Goal: Browse casually

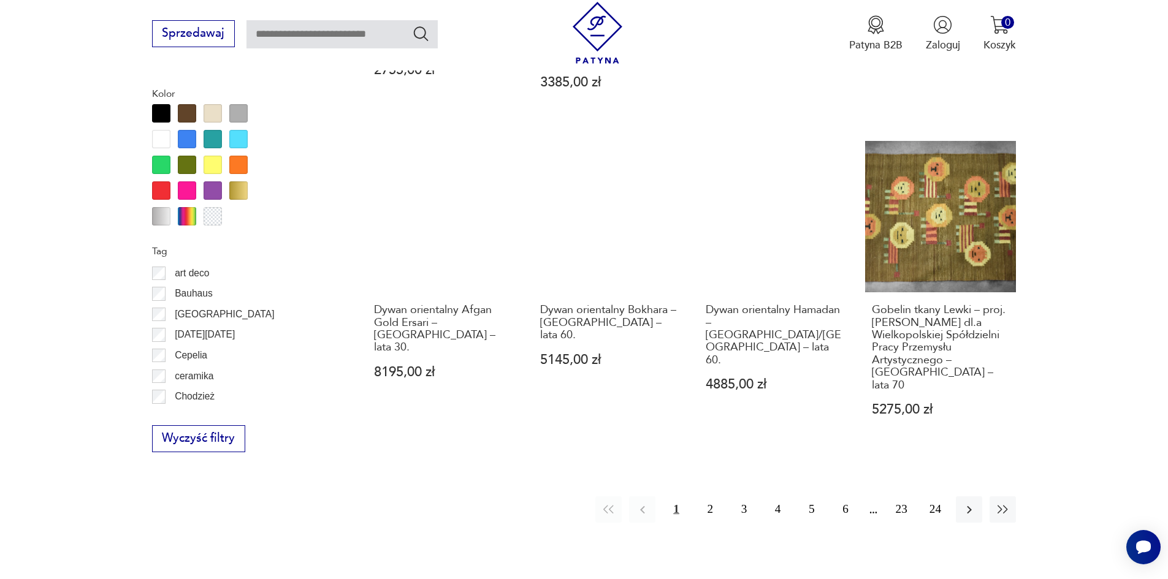
scroll to position [1450, 0]
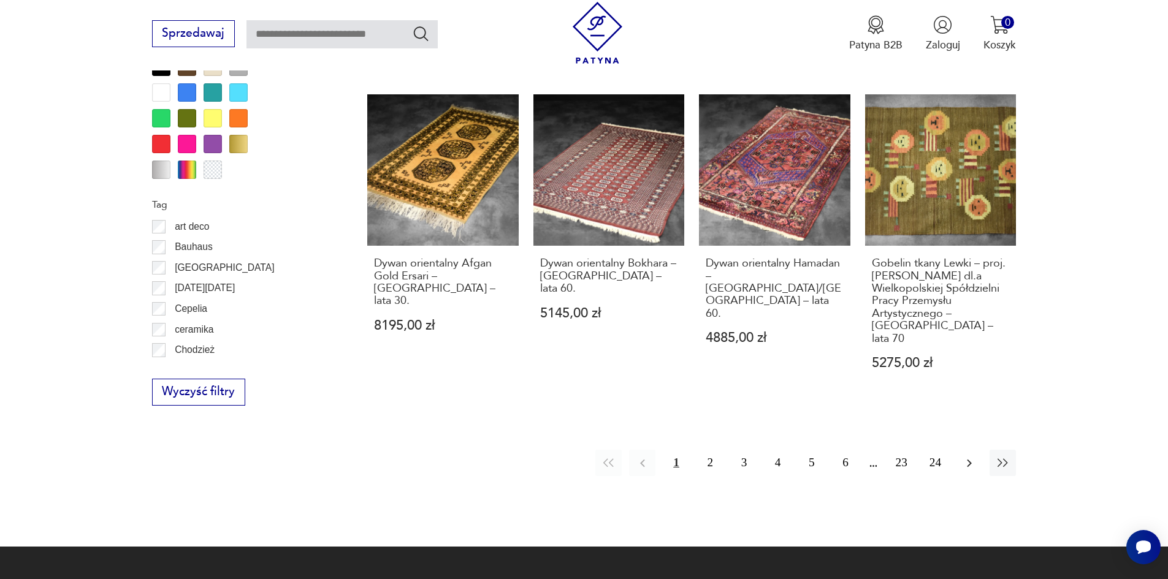
click at [973, 456] on icon "button" at bounding box center [969, 463] width 15 height 15
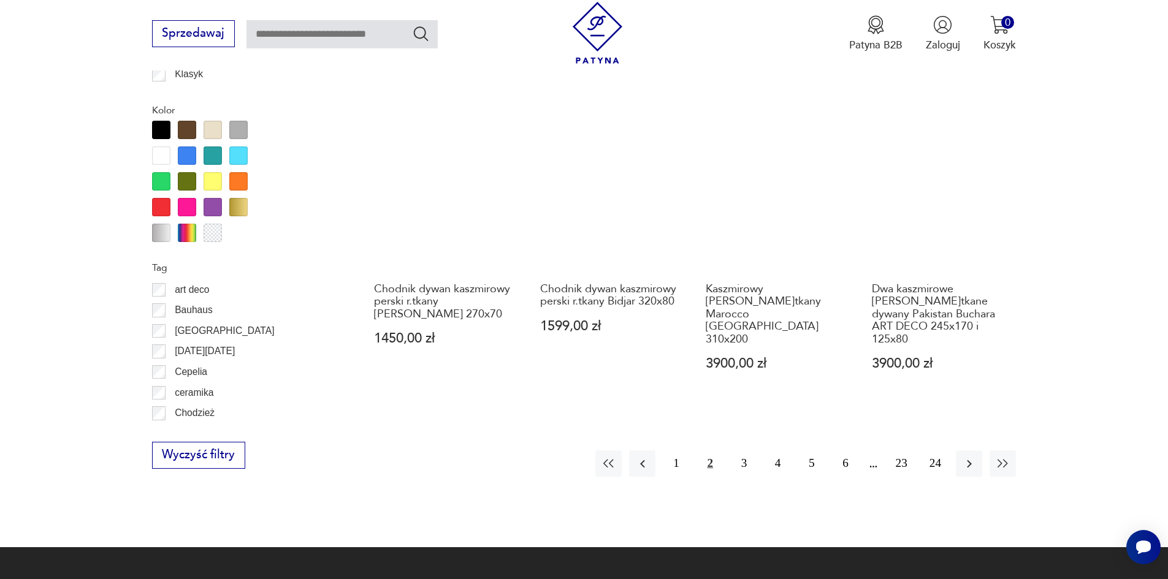
scroll to position [1512, 0]
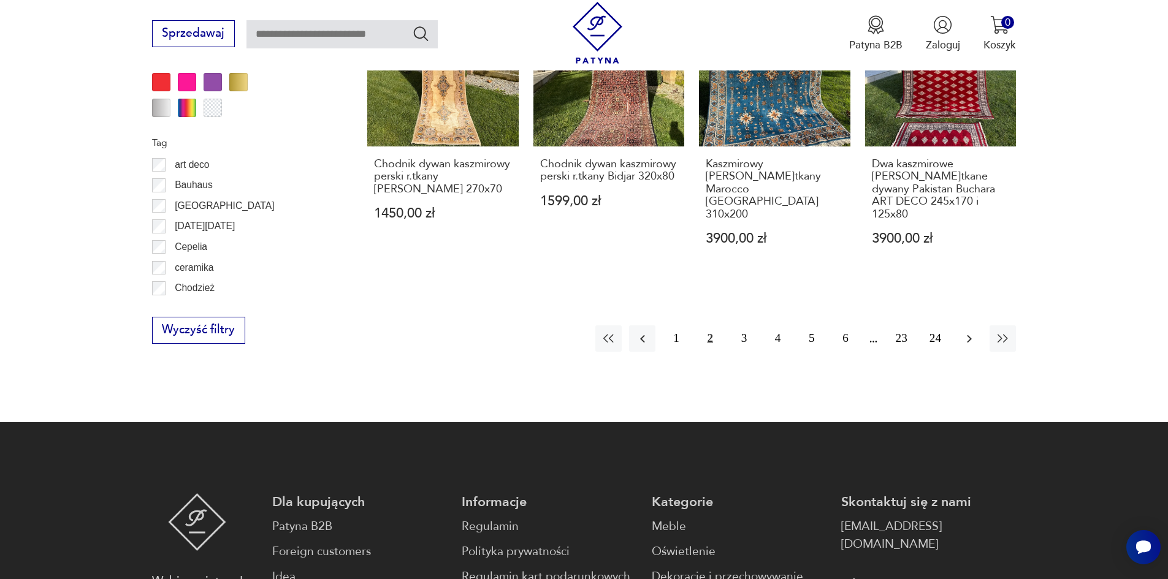
click at [969, 332] on icon "button" at bounding box center [969, 339] width 15 height 15
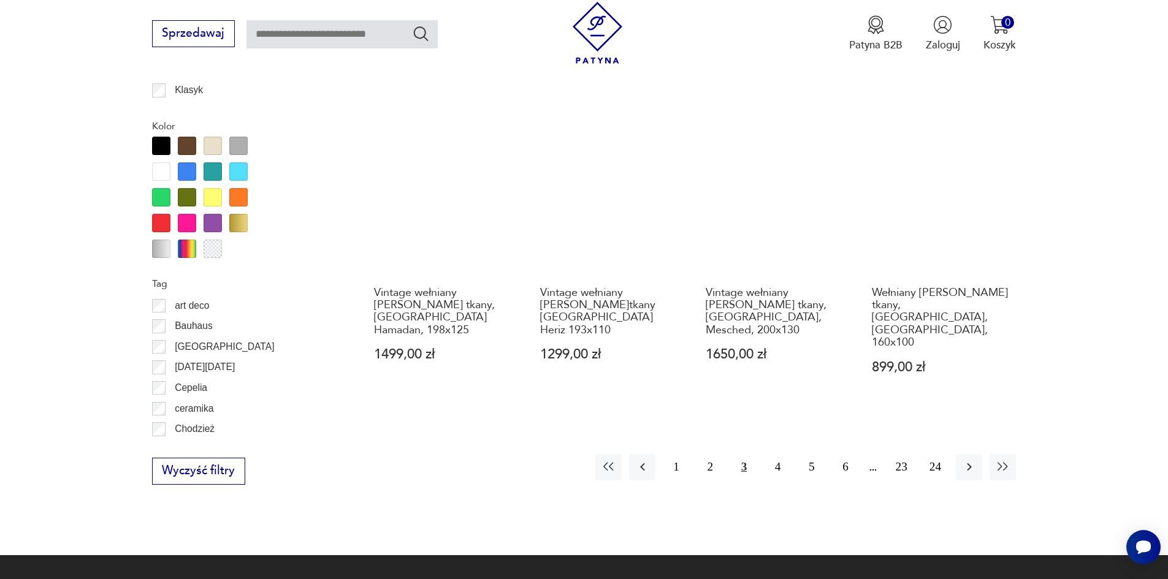
scroll to position [1389, 0]
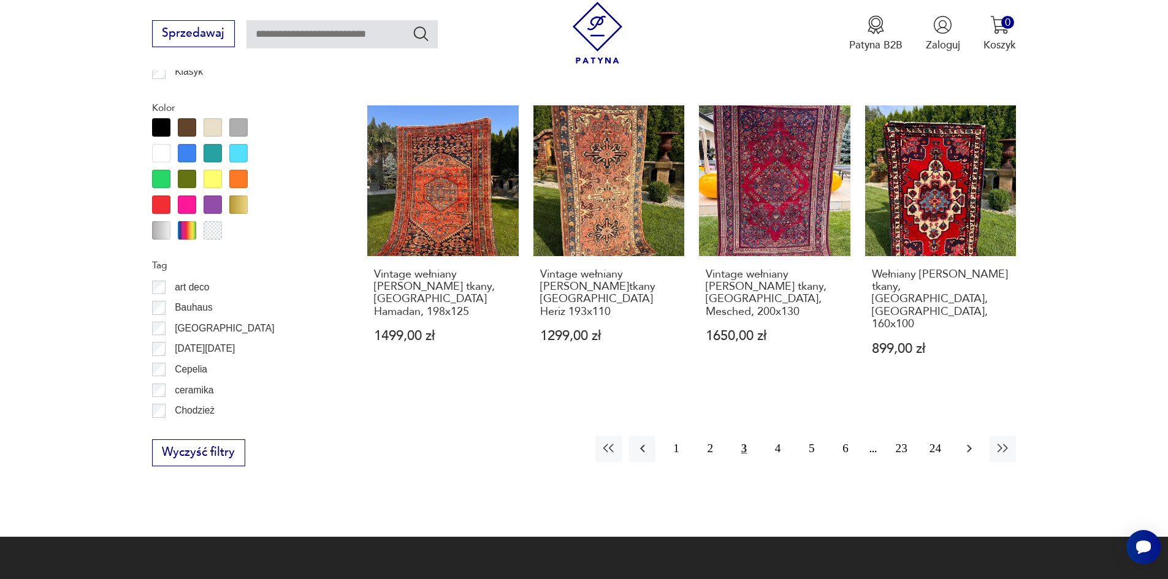
click at [969, 445] on icon "button" at bounding box center [969, 449] width 5 height 8
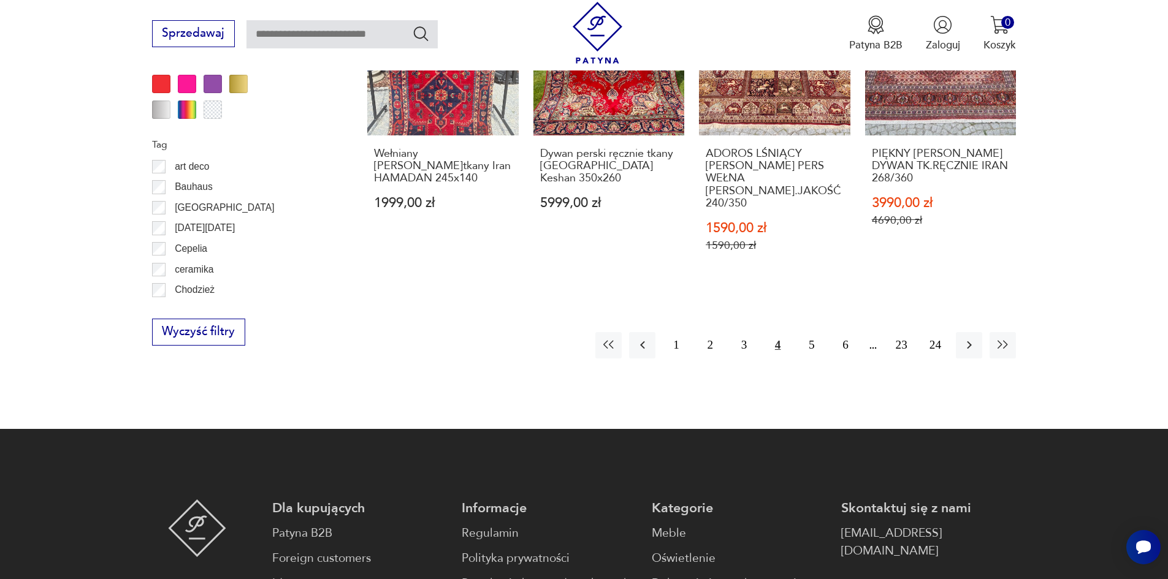
scroll to position [1512, 0]
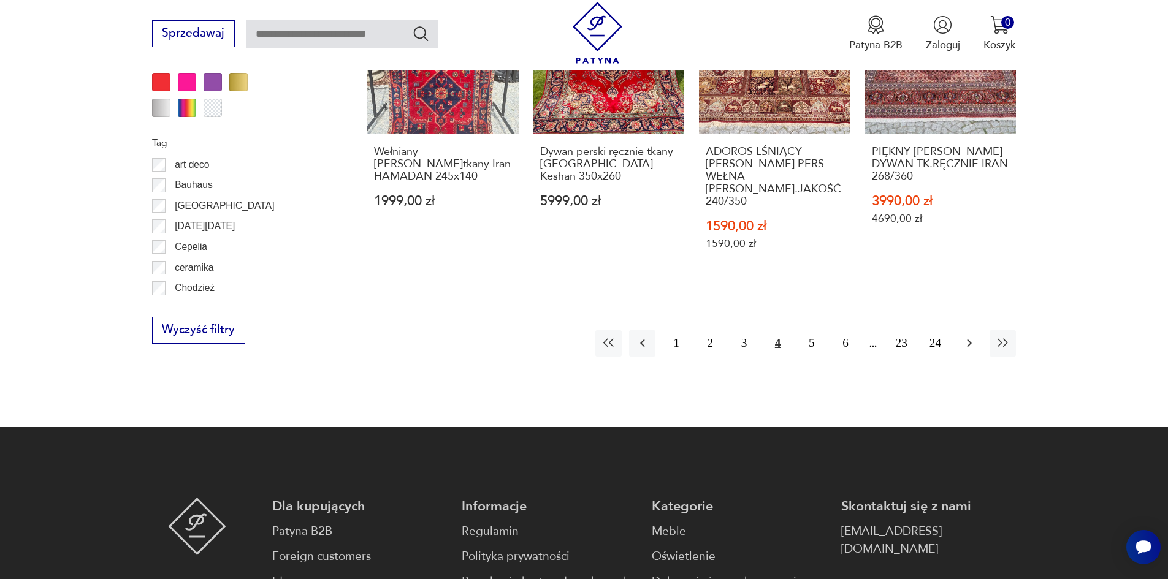
click at [969, 336] on icon "button" at bounding box center [969, 343] width 15 height 15
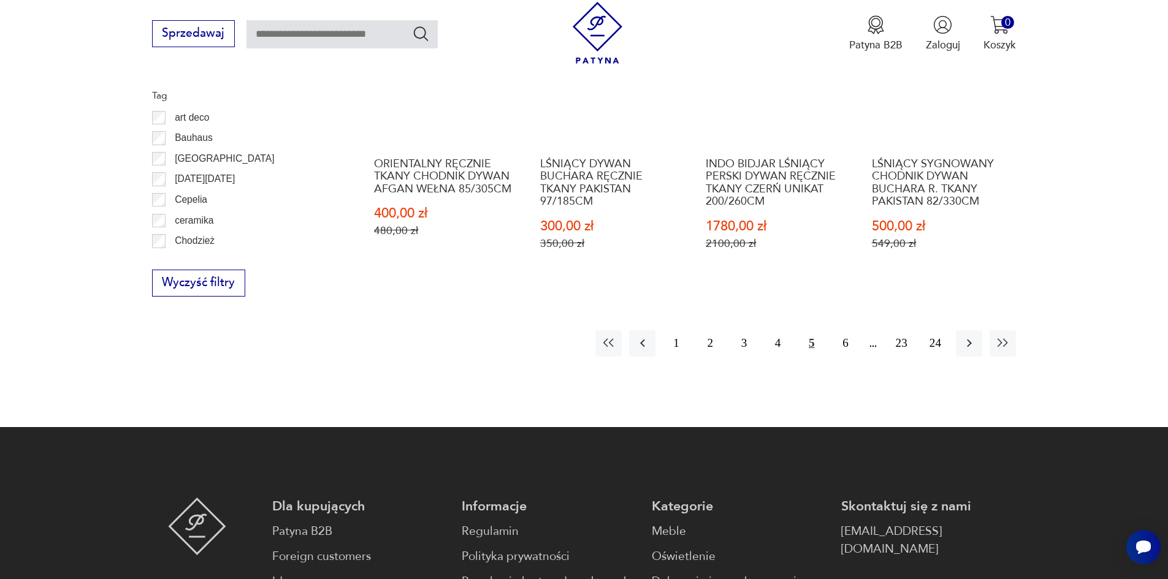
scroll to position [1573, 0]
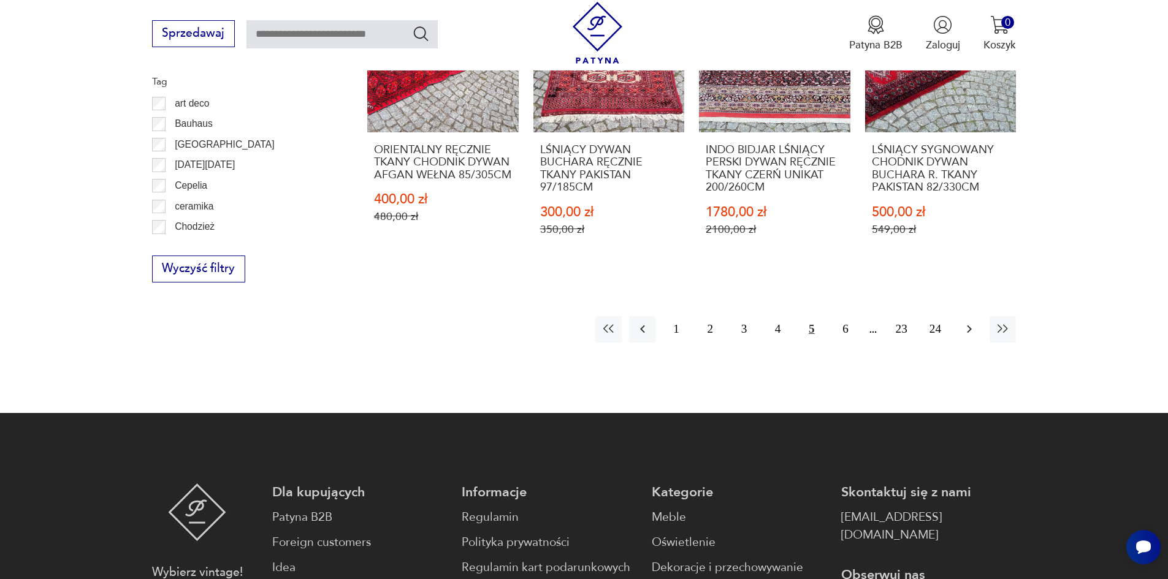
click at [965, 322] on icon "button" at bounding box center [969, 329] width 15 height 15
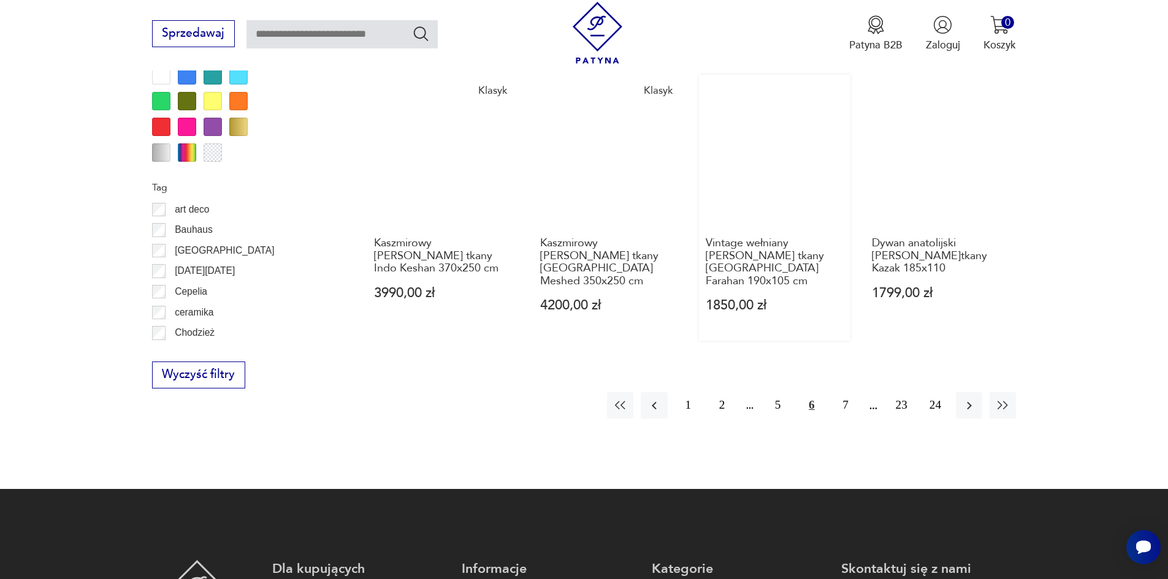
scroll to position [1512, 0]
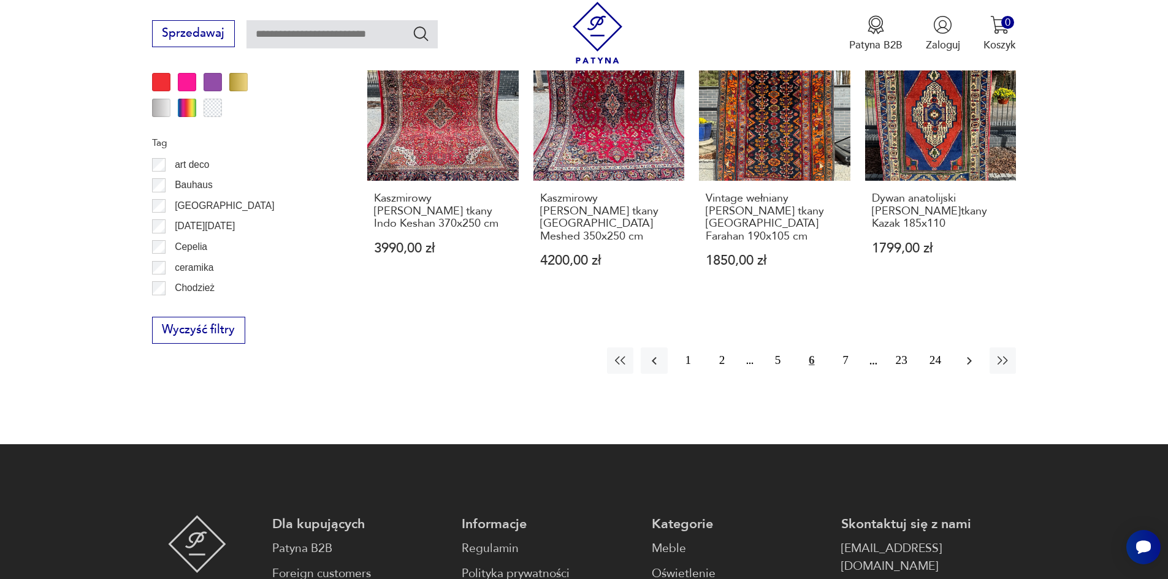
click at [963, 354] on icon "button" at bounding box center [969, 361] width 15 height 15
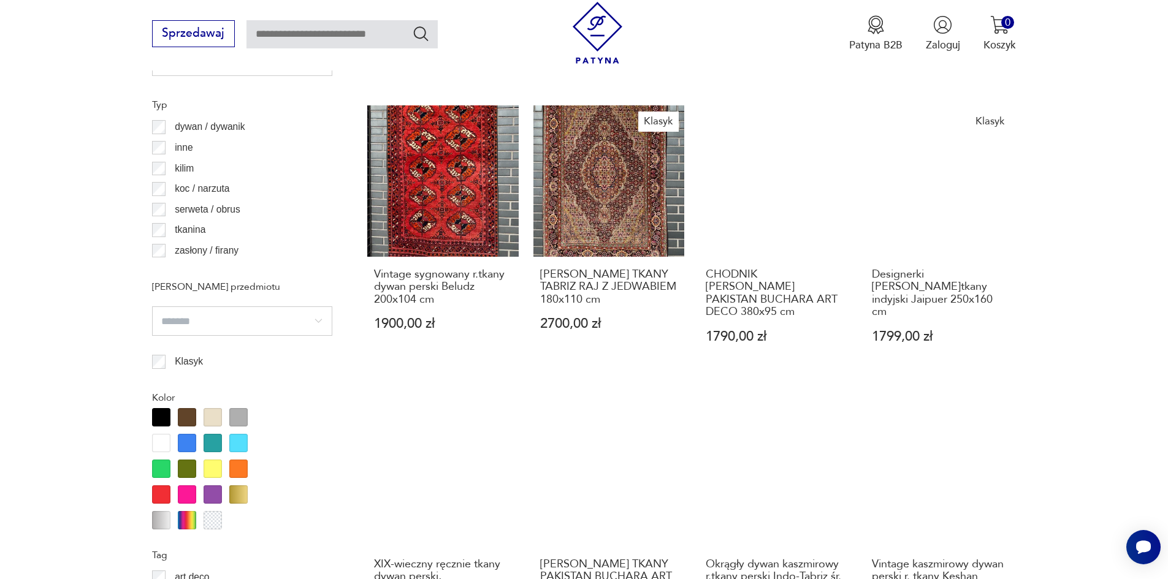
scroll to position [1267, 0]
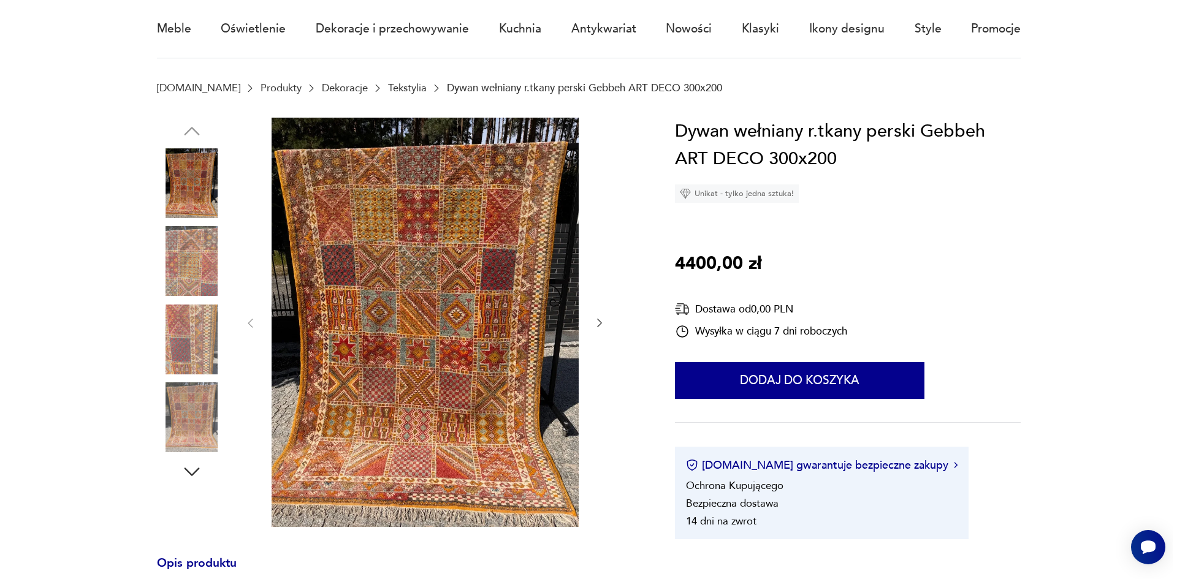
scroll to position [123, 0]
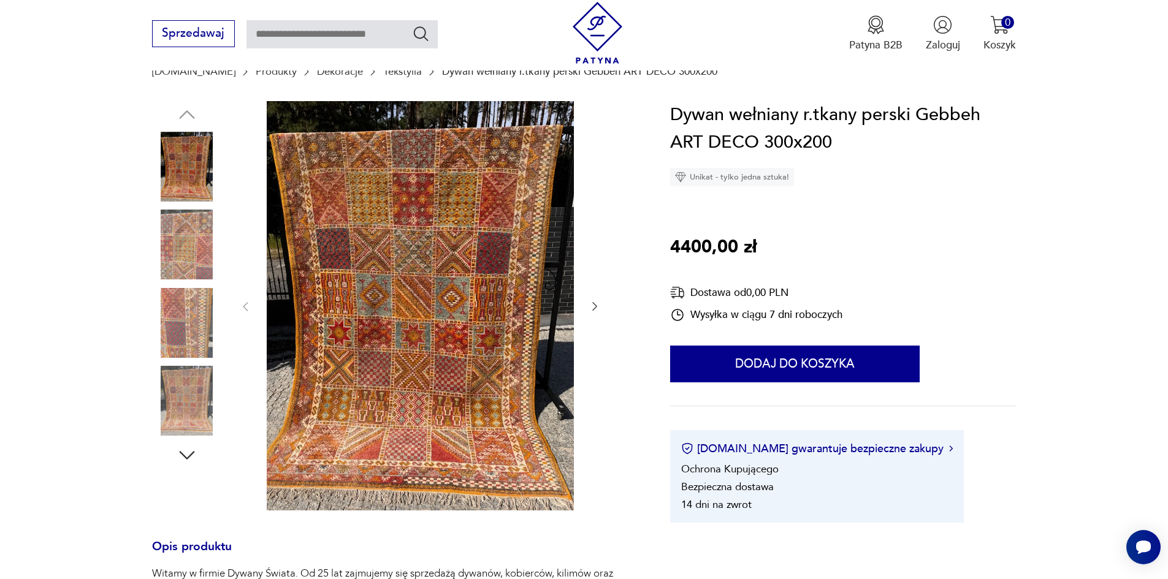
click at [197, 251] on img at bounding box center [187, 245] width 70 height 70
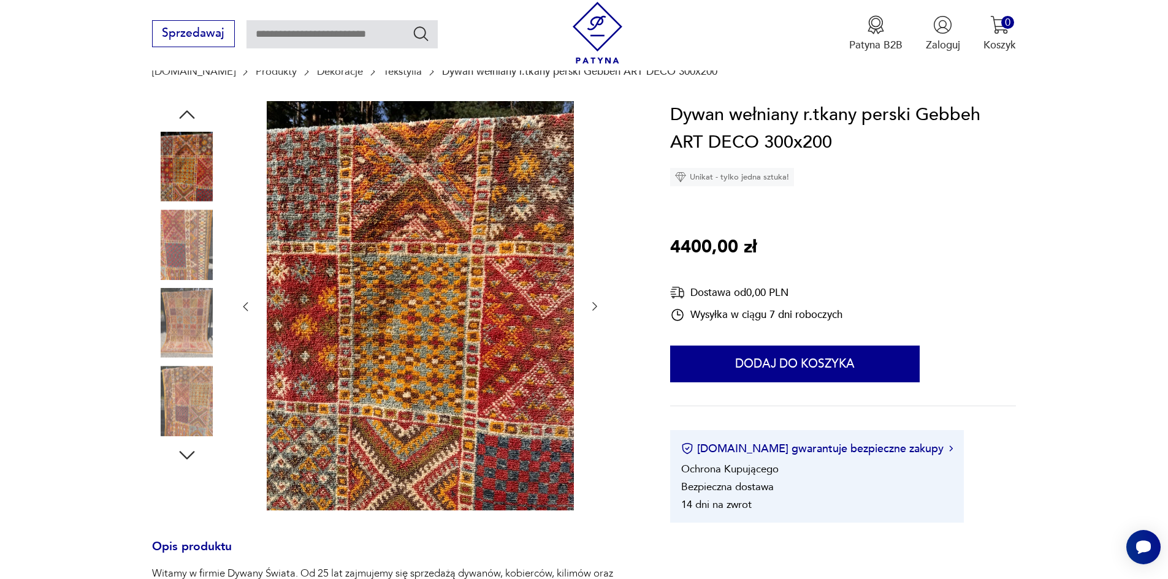
click at [395, 272] on img at bounding box center [420, 306] width 307 height 410
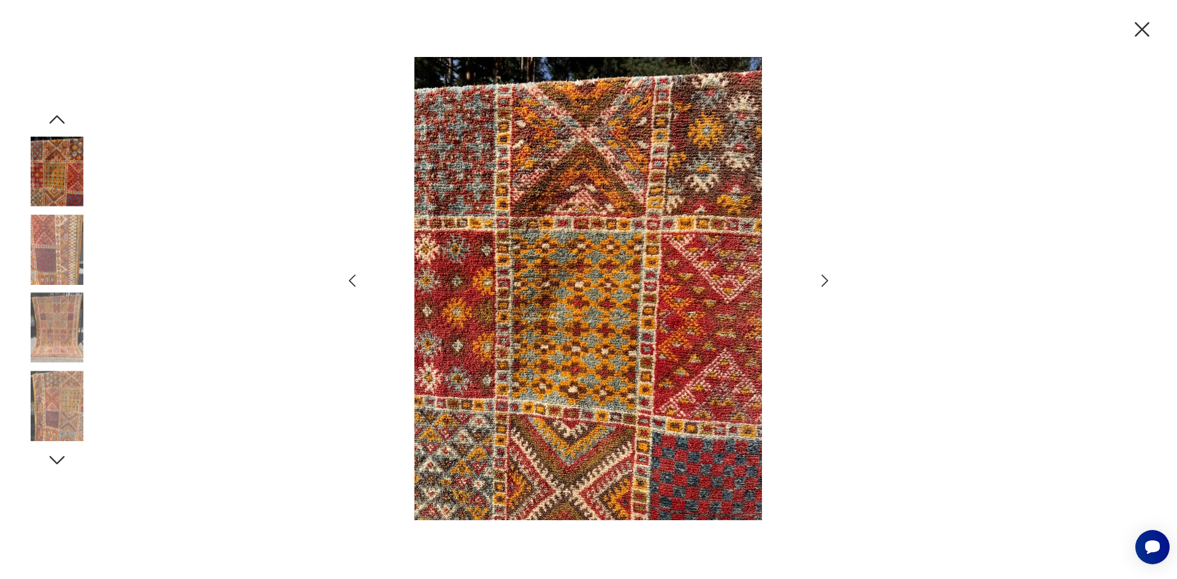
click at [66, 251] on img at bounding box center [57, 250] width 70 height 70
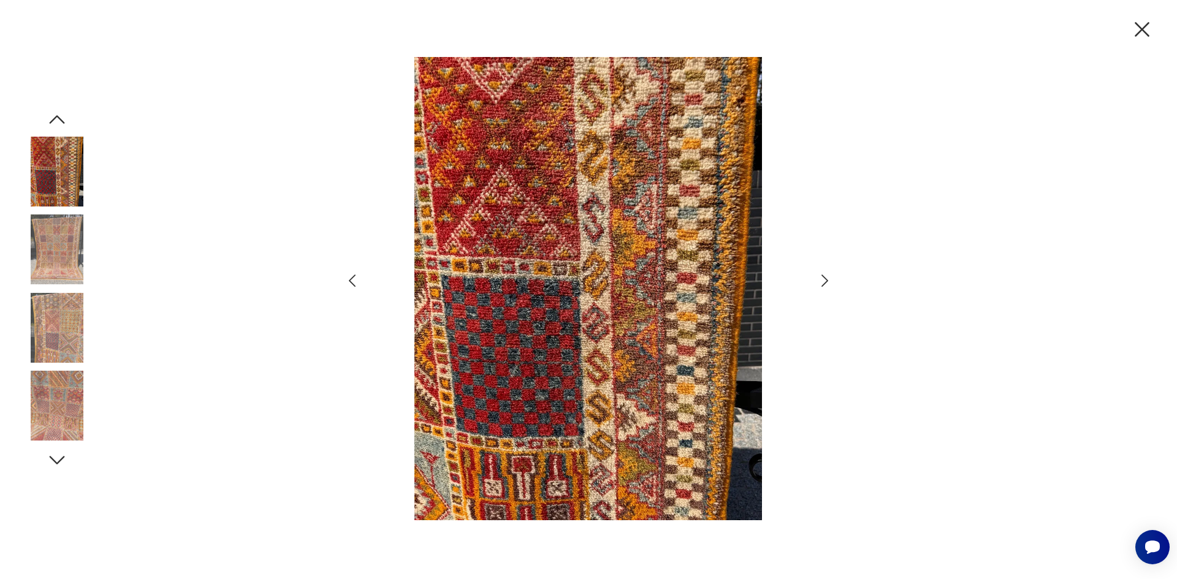
click at [824, 281] on icon "button" at bounding box center [825, 281] width 18 height 18
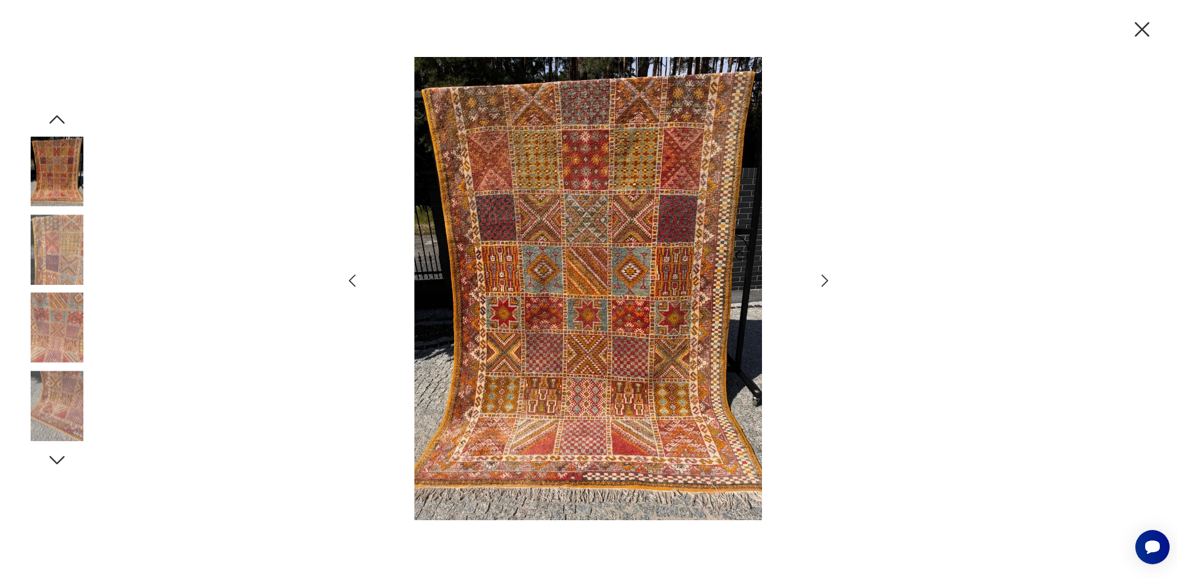
click at [824, 281] on icon "button" at bounding box center [825, 281] width 18 height 18
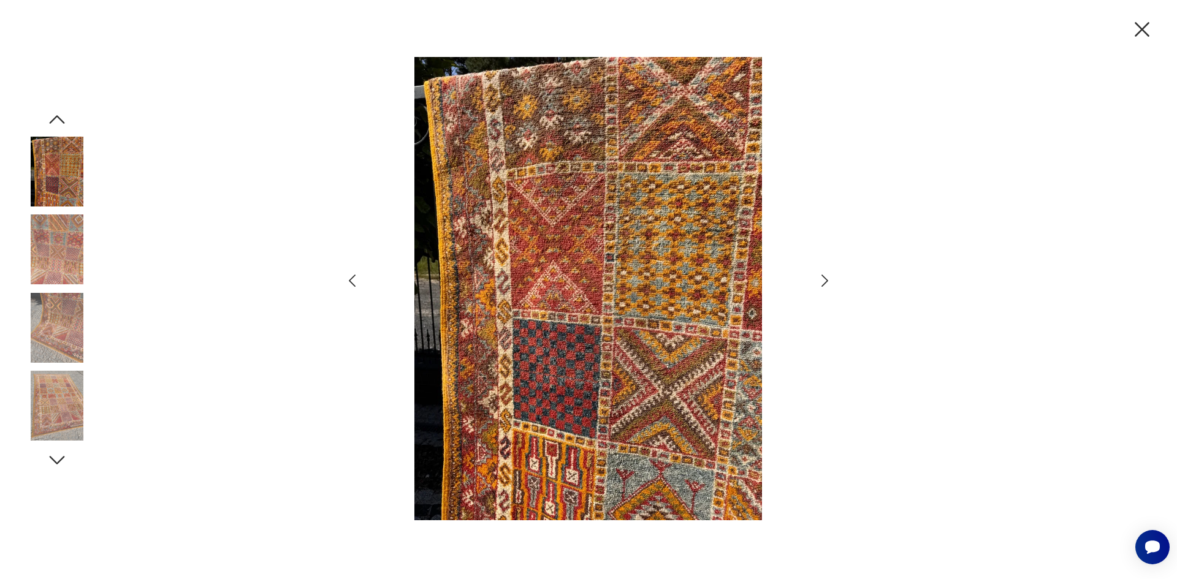
click at [824, 281] on icon "button" at bounding box center [825, 281] width 18 height 18
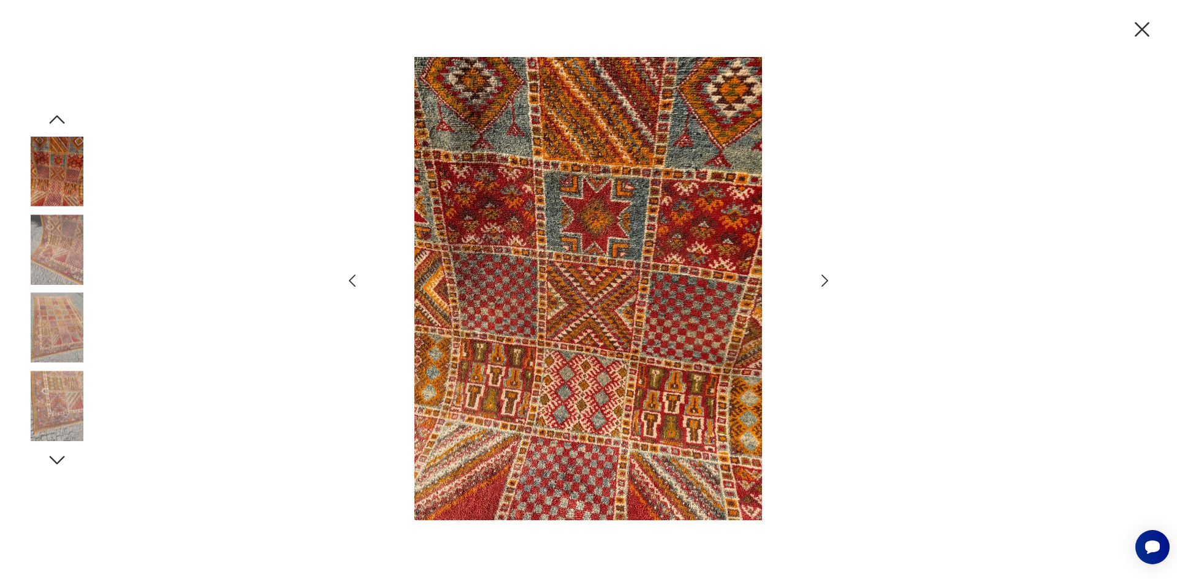
click at [824, 281] on icon "button" at bounding box center [825, 281] width 18 height 18
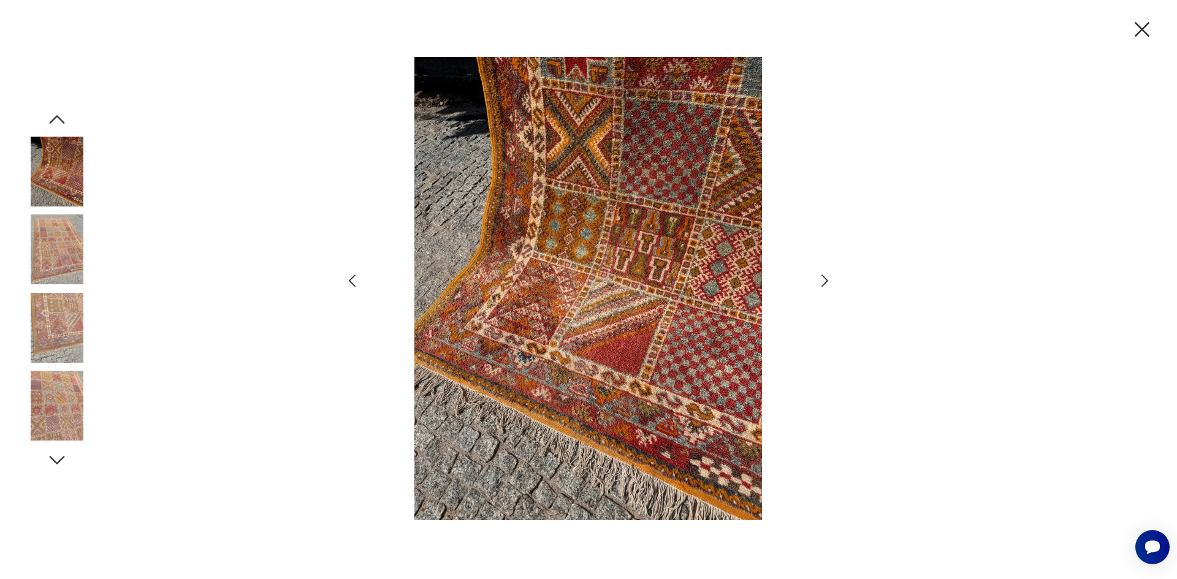
click at [824, 281] on icon "button" at bounding box center [825, 281] width 18 height 18
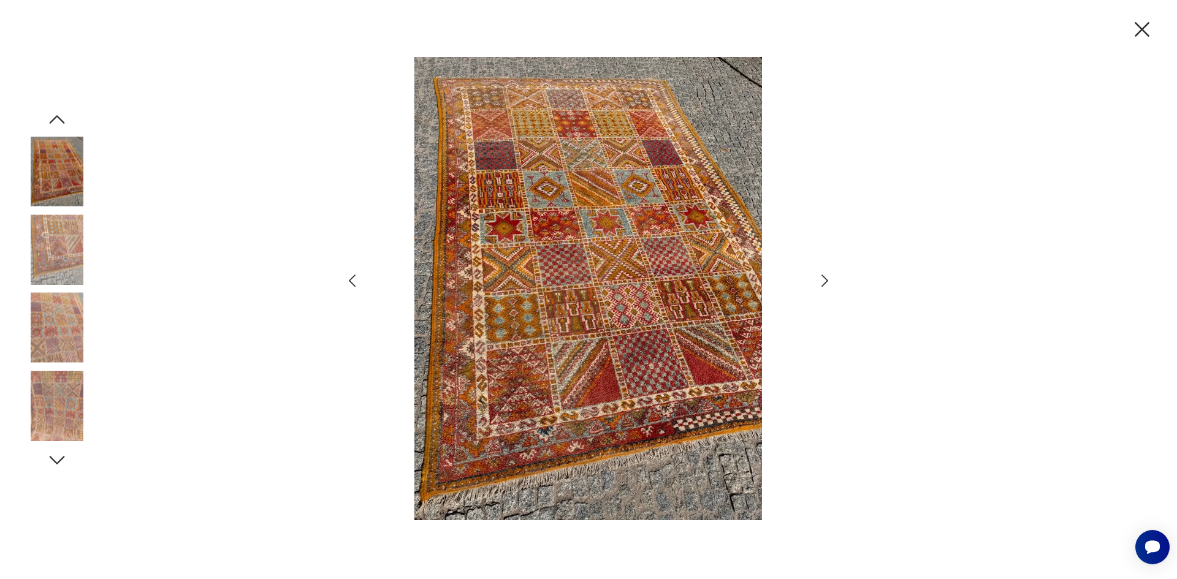
click at [824, 281] on icon "button" at bounding box center [825, 281] width 18 height 18
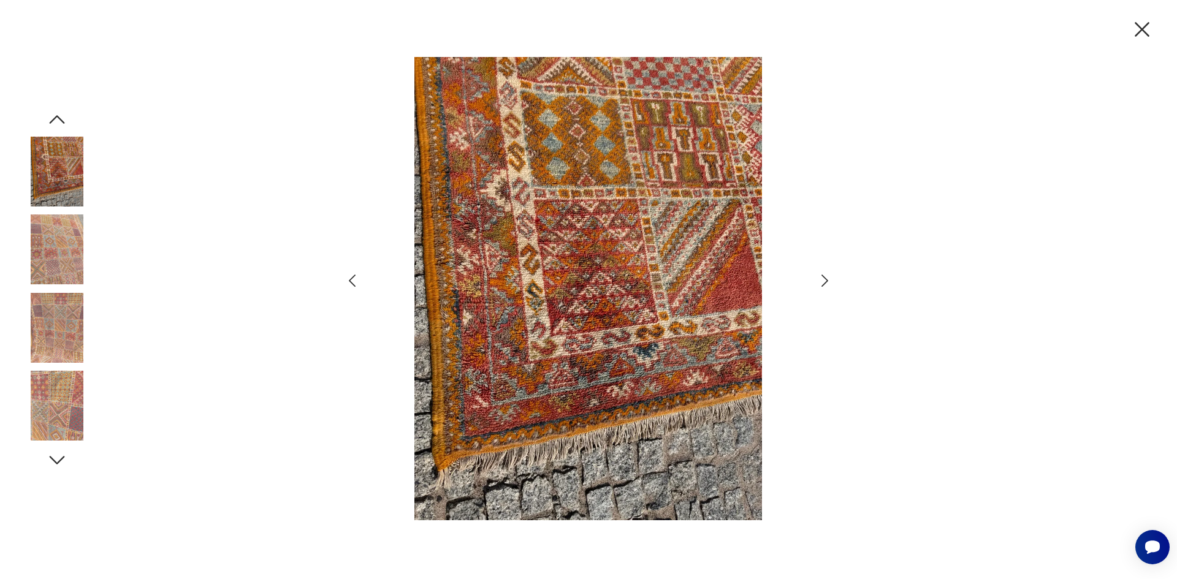
click at [824, 281] on icon "button" at bounding box center [825, 281] width 18 height 18
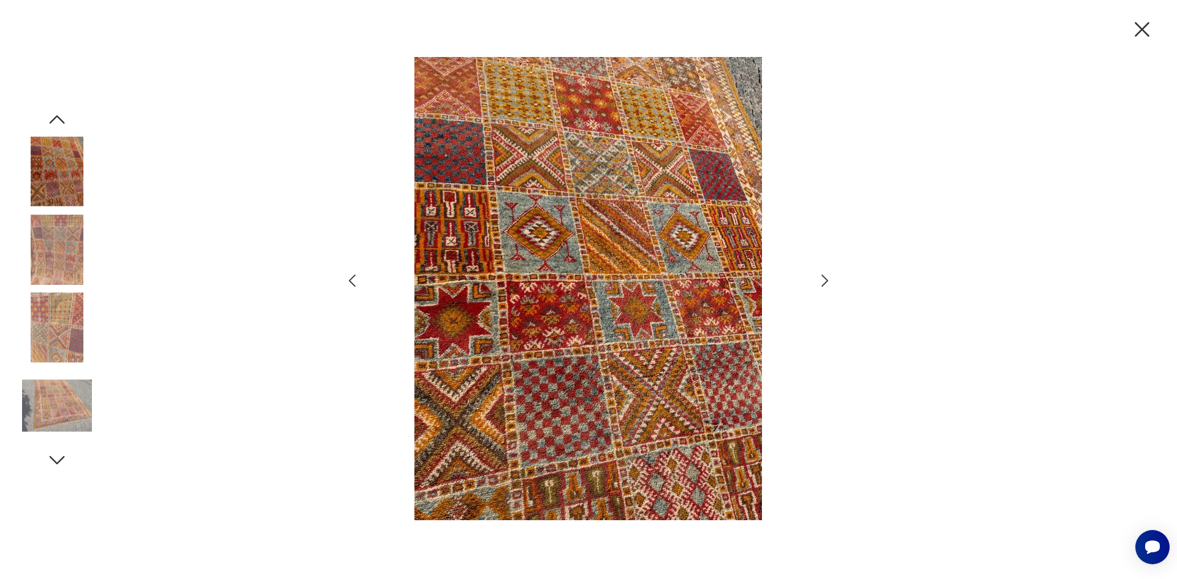
click at [824, 281] on icon "button" at bounding box center [825, 281] width 18 height 18
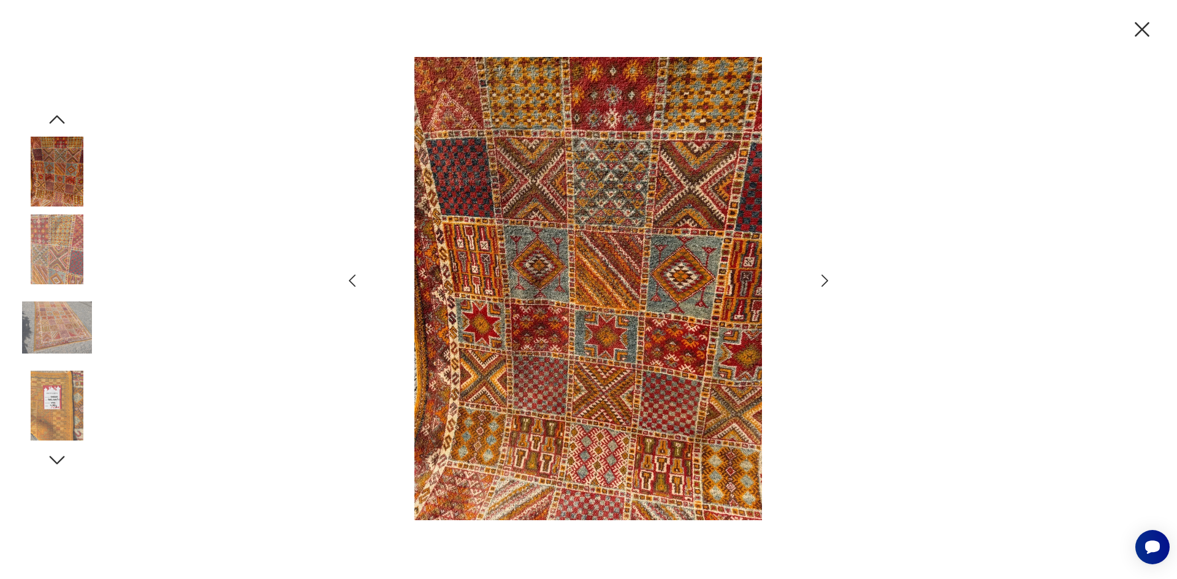
click at [824, 281] on icon "button" at bounding box center [825, 281] width 18 height 18
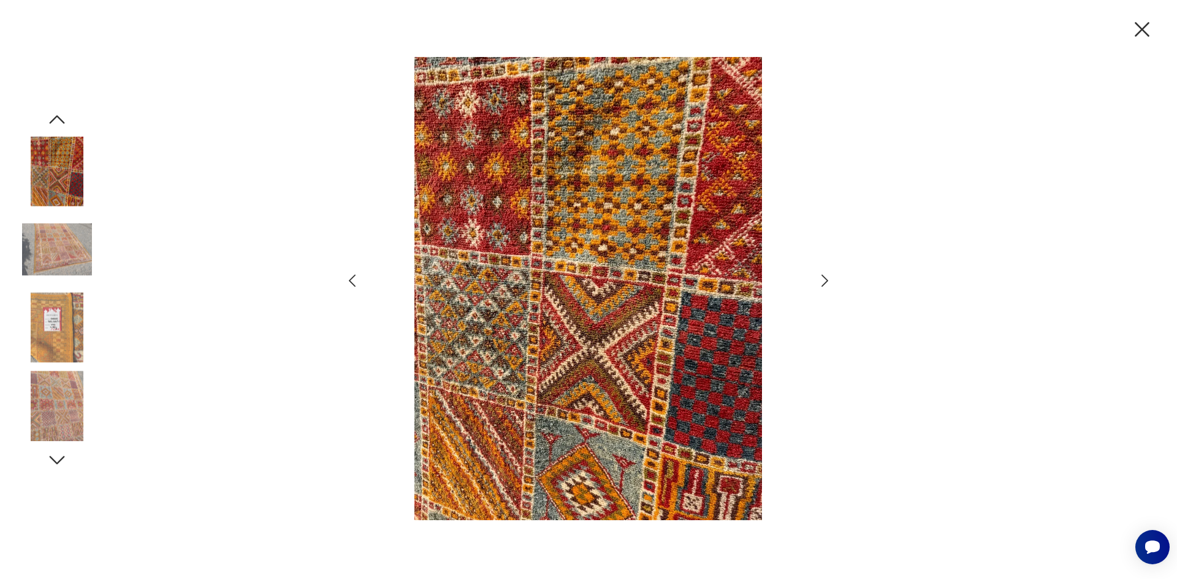
click at [824, 281] on icon "button" at bounding box center [825, 281] width 18 height 18
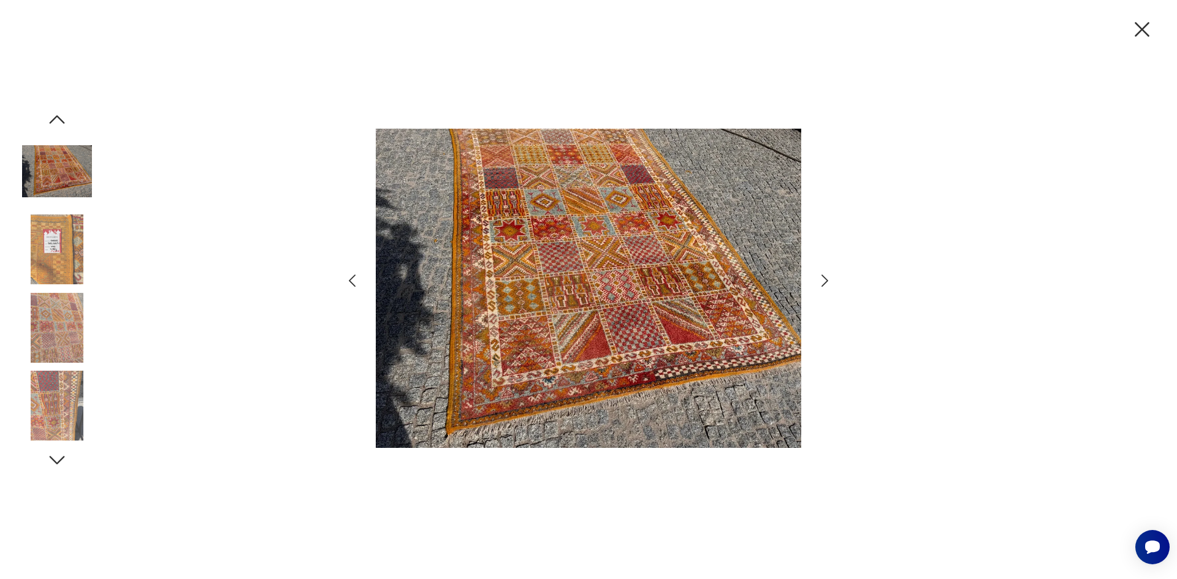
click at [824, 281] on icon "button" at bounding box center [825, 281] width 18 height 18
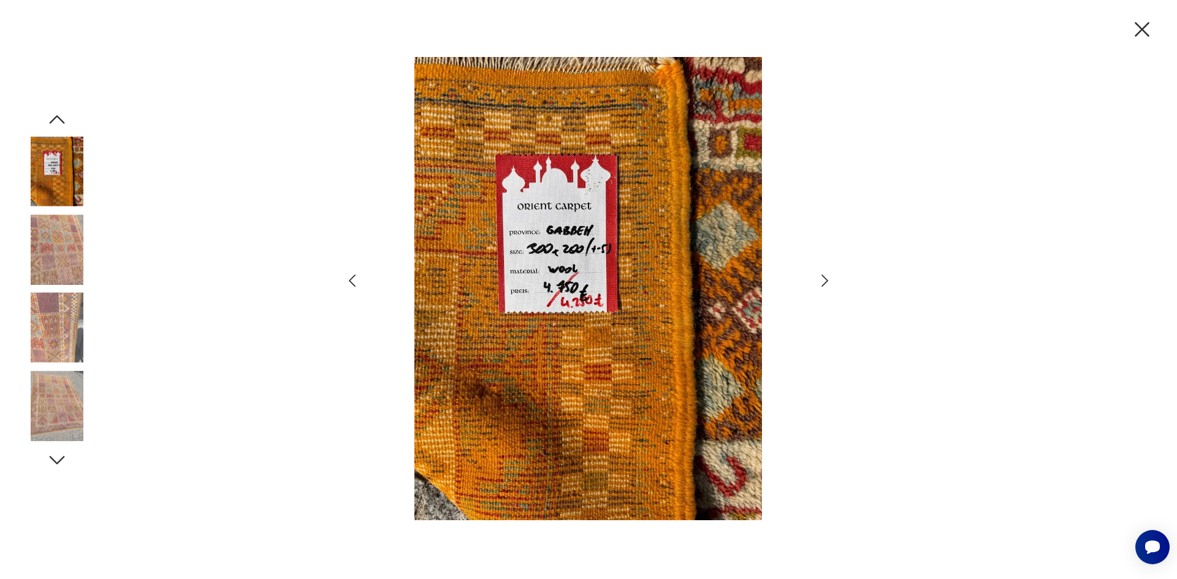
click at [824, 281] on icon "button" at bounding box center [825, 281] width 18 height 18
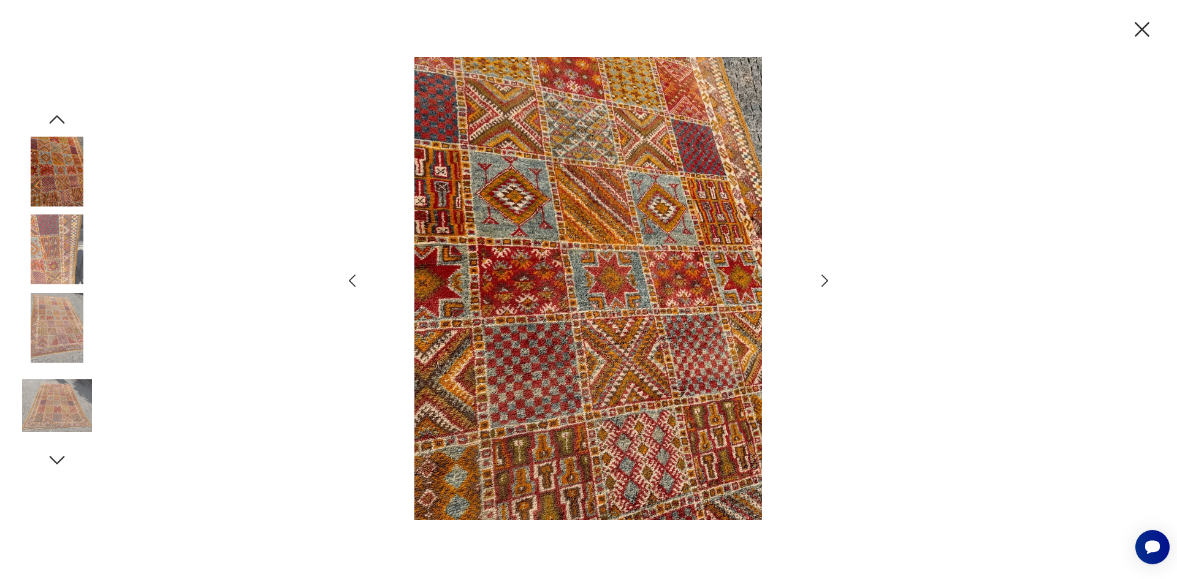
click at [824, 281] on icon "button" at bounding box center [825, 281] width 18 height 18
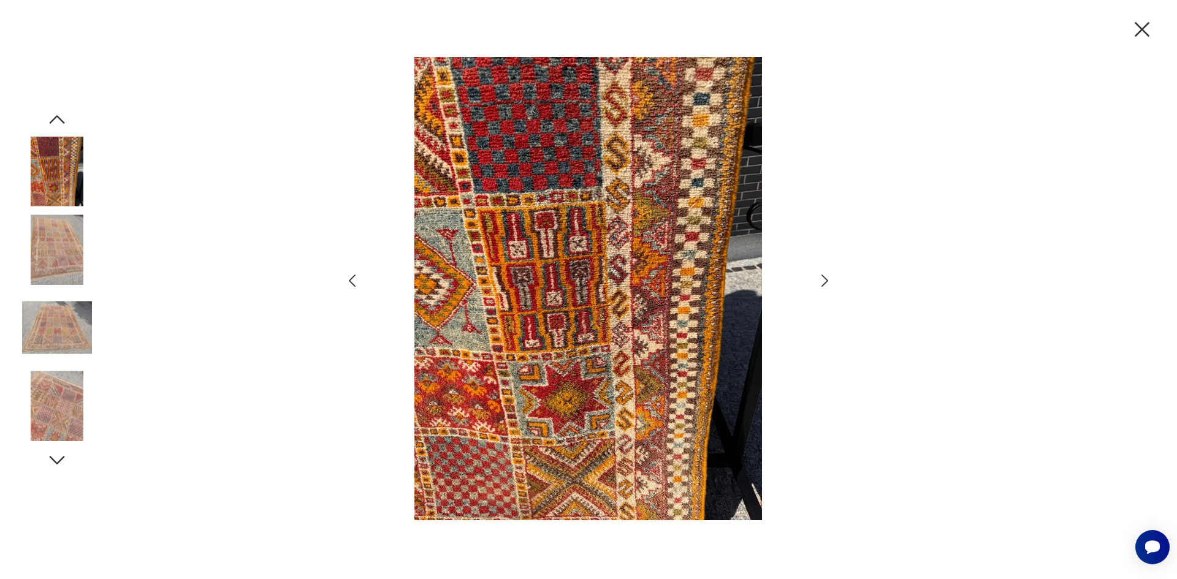
click at [824, 281] on icon "button" at bounding box center [825, 281] width 18 height 18
